Goal: Task Accomplishment & Management: Complete application form

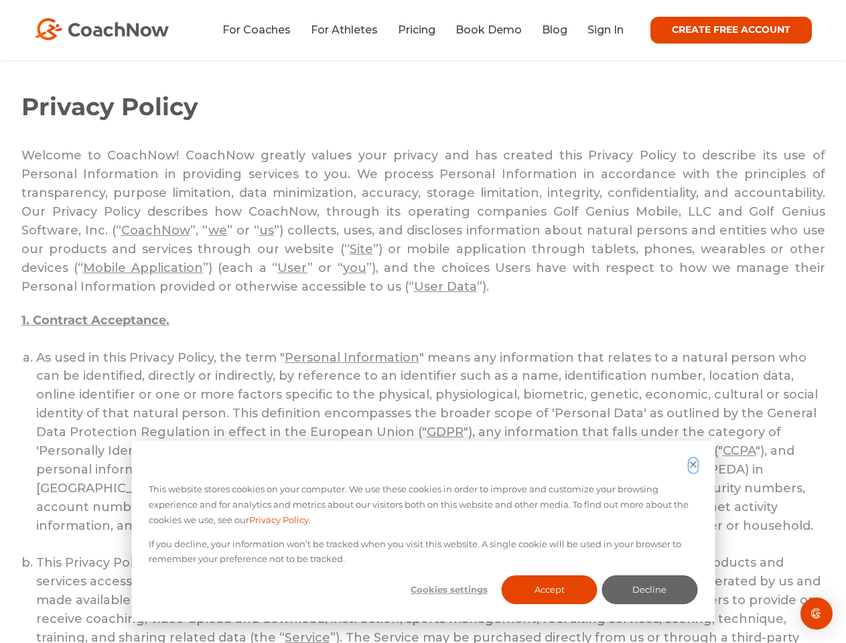
click at [693, 465] on icon "Dismiss cookie banner" at bounding box center [693, 464] width 9 height 9
click at [449, 589] on li "This Privacy Policy applies to and is binding on all Users in connection with t…" at bounding box center [430, 638] width 789 height 168
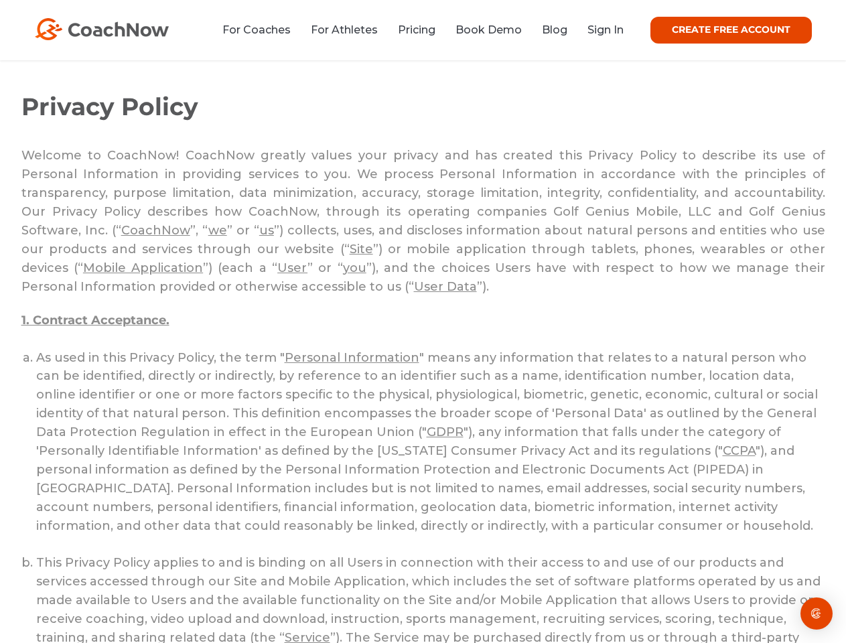
click at [549, 589] on li "This Privacy Policy applies to and is binding on all Users in connection with t…" at bounding box center [430, 638] width 789 height 168
click at [649, 589] on li "This Privacy Policy applies to and is binding on all Users in connection with t…" at bounding box center [430, 638] width 789 height 168
click at [816, 613] on img "Open Intercom Messenger" at bounding box center [816, 613] width 16 height 16
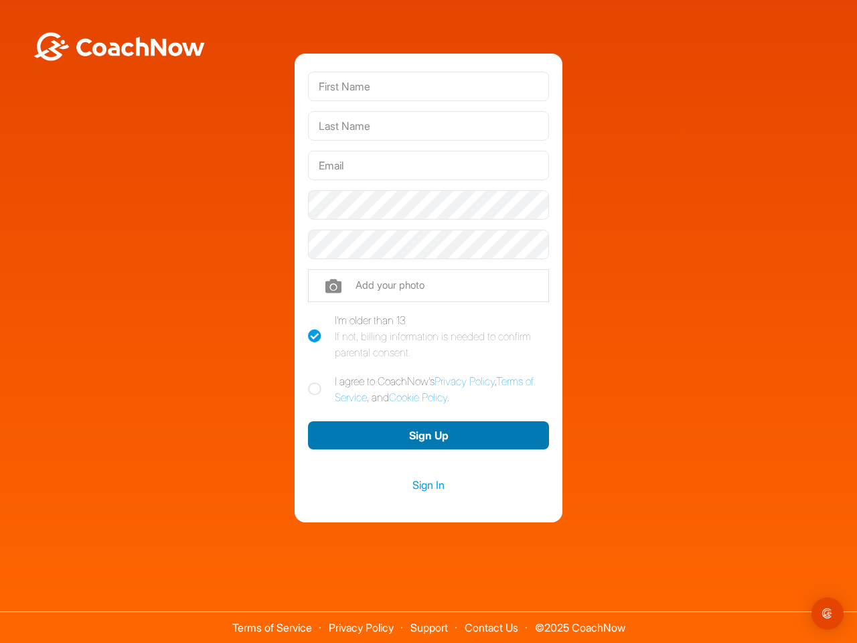
click at [429, 435] on button "Sign Up" at bounding box center [428, 435] width 241 height 29
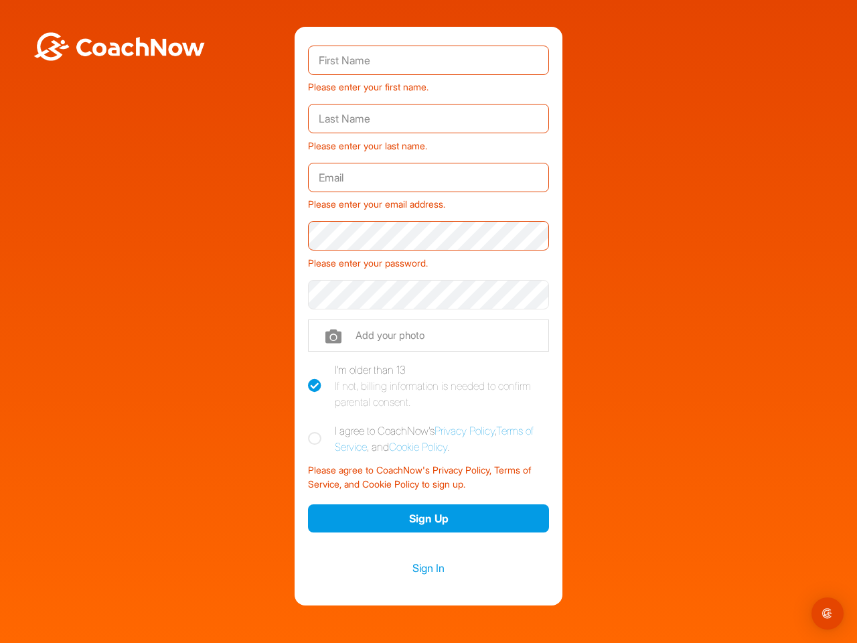
click at [828, 613] on img "Open Intercom Messenger" at bounding box center [828, 613] width 16 height 16
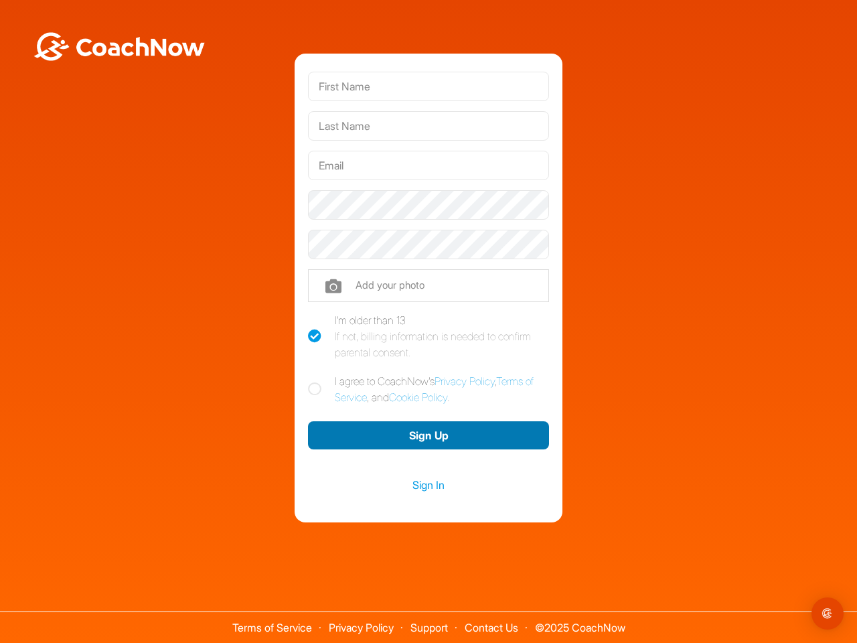
click at [429, 435] on button "Sign Up" at bounding box center [428, 435] width 241 height 29
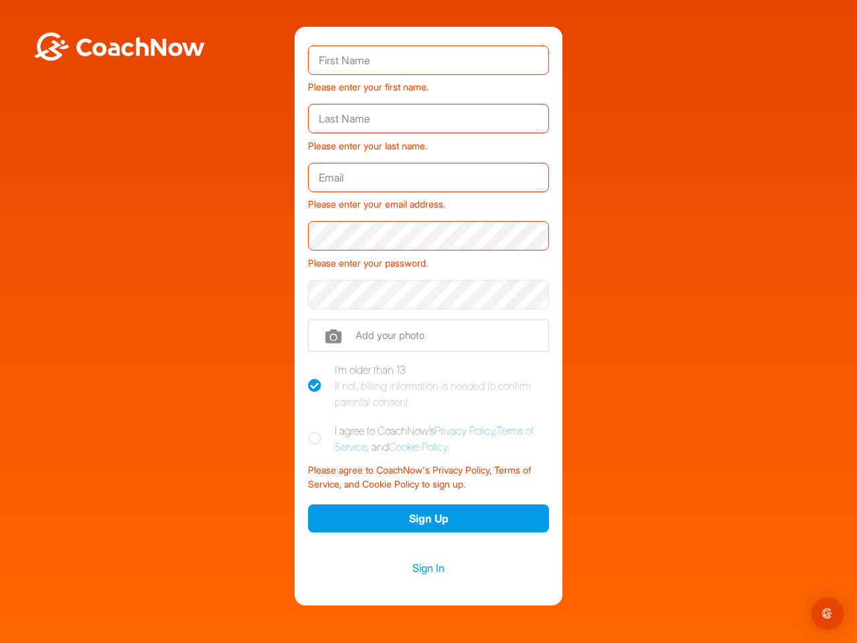
click at [828, 613] on img "Open Intercom Messenger" at bounding box center [828, 613] width 16 height 16
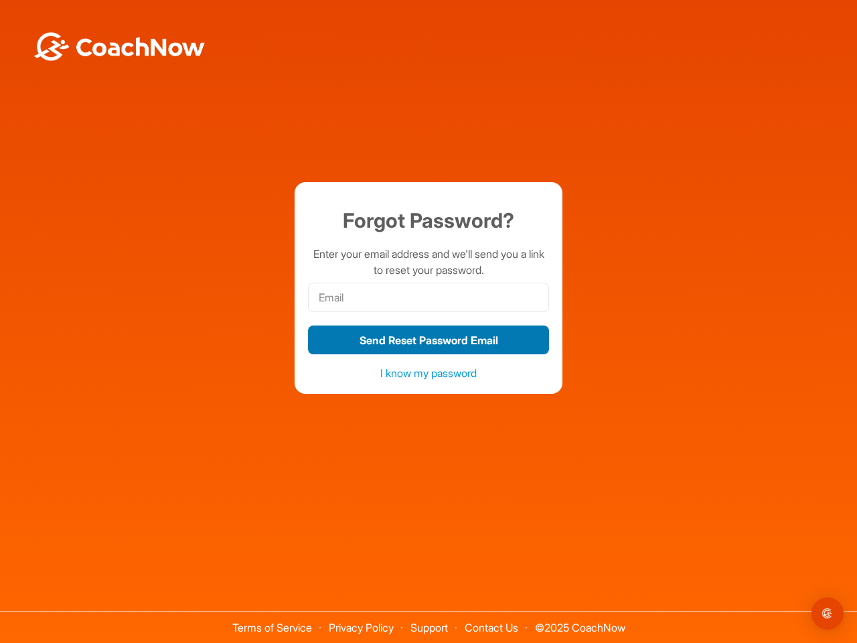
click at [429, 340] on button "Send Reset Password Email" at bounding box center [428, 340] width 241 height 29
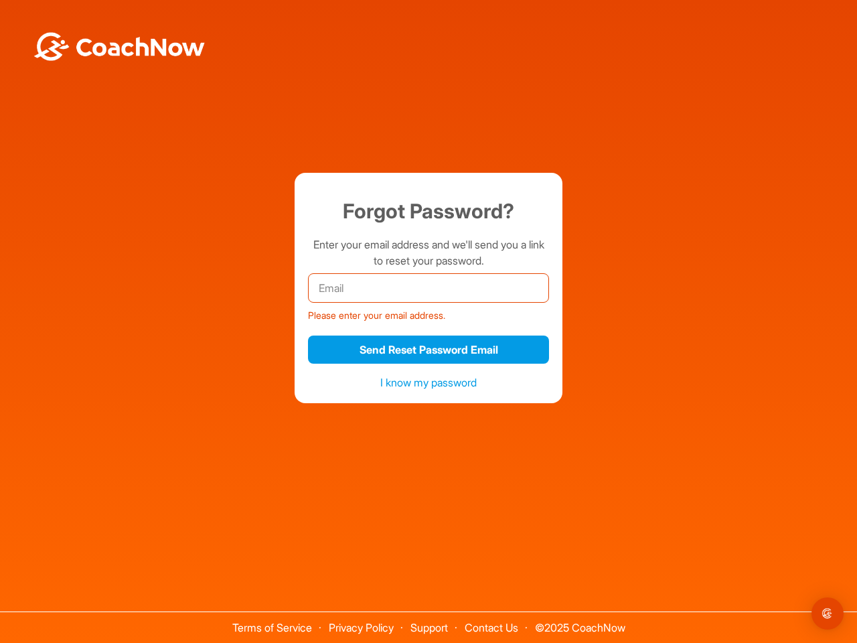
click at [828, 613] on img "Open Intercom Messenger" at bounding box center [828, 613] width 16 height 16
